Goal: Task Accomplishment & Management: Manage account settings

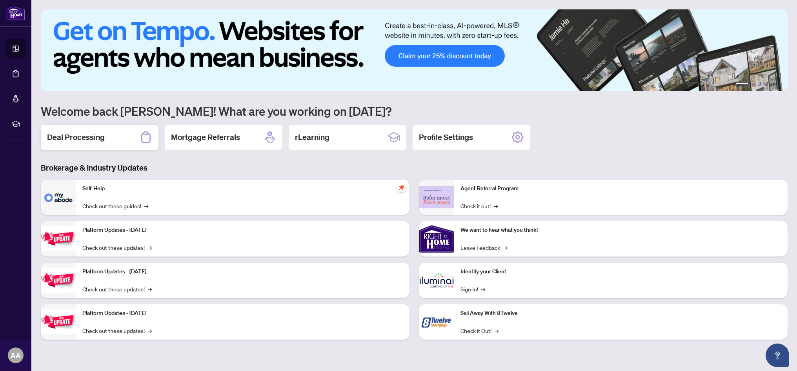
click at [128, 138] on div "Deal Processing" at bounding box center [100, 137] width 118 height 25
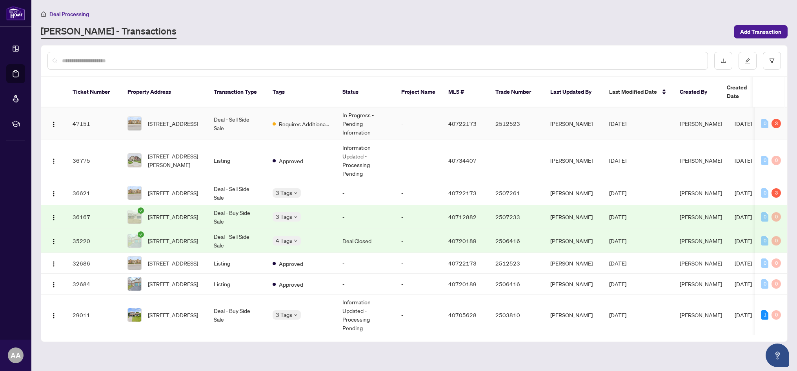
click at [98, 116] on td "47151" at bounding box center [93, 123] width 55 height 33
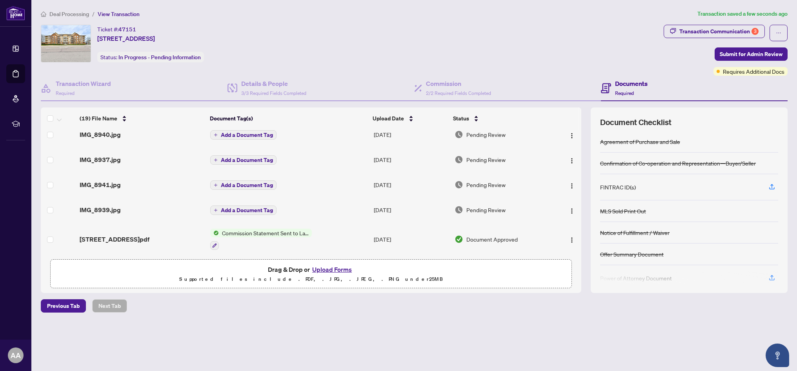
scroll to position [36, 0]
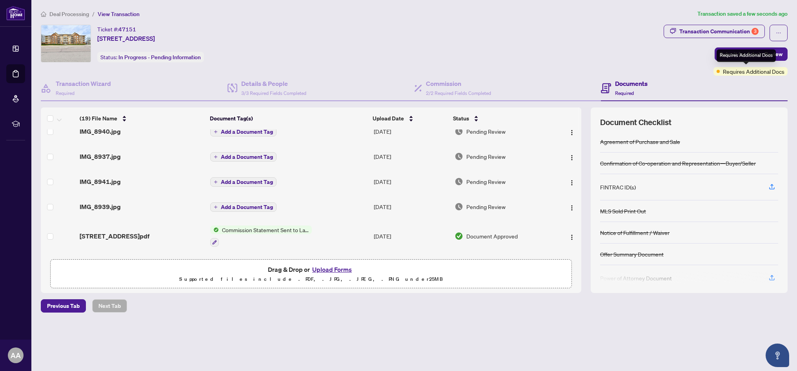
click at [743, 58] on div "Requires Additional Docs" at bounding box center [746, 55] width 59 height 13
click at [763, 53] on span "Submit for Admin Review" at bounding box center [751, 54] width 63 height 13
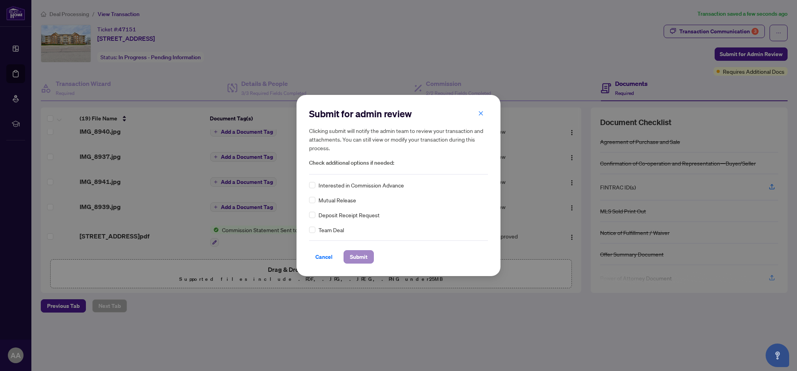
click at [356, 256] on span "Submit" at bounding box center [359, 257] width 18 height 13
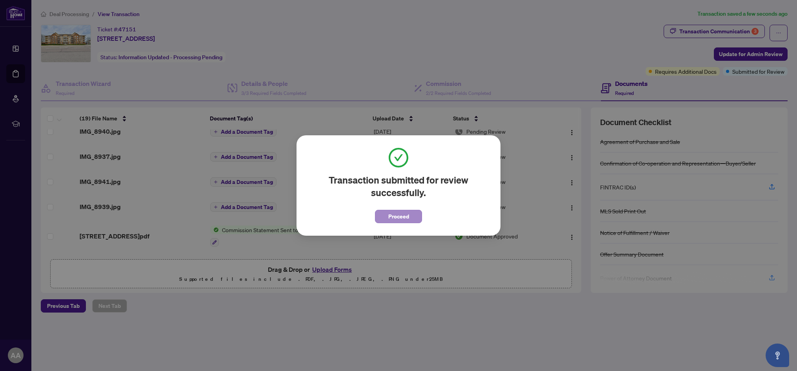
click at [410, 216] on button "Proceed" at bounding box center [398, 216] width 47 height 13
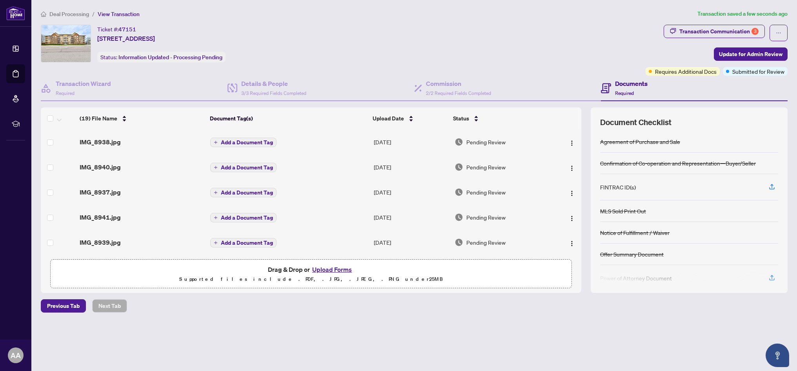
scroll to position [0, 0]
